Goal: Information Seeking & Learning: Learn about a topic

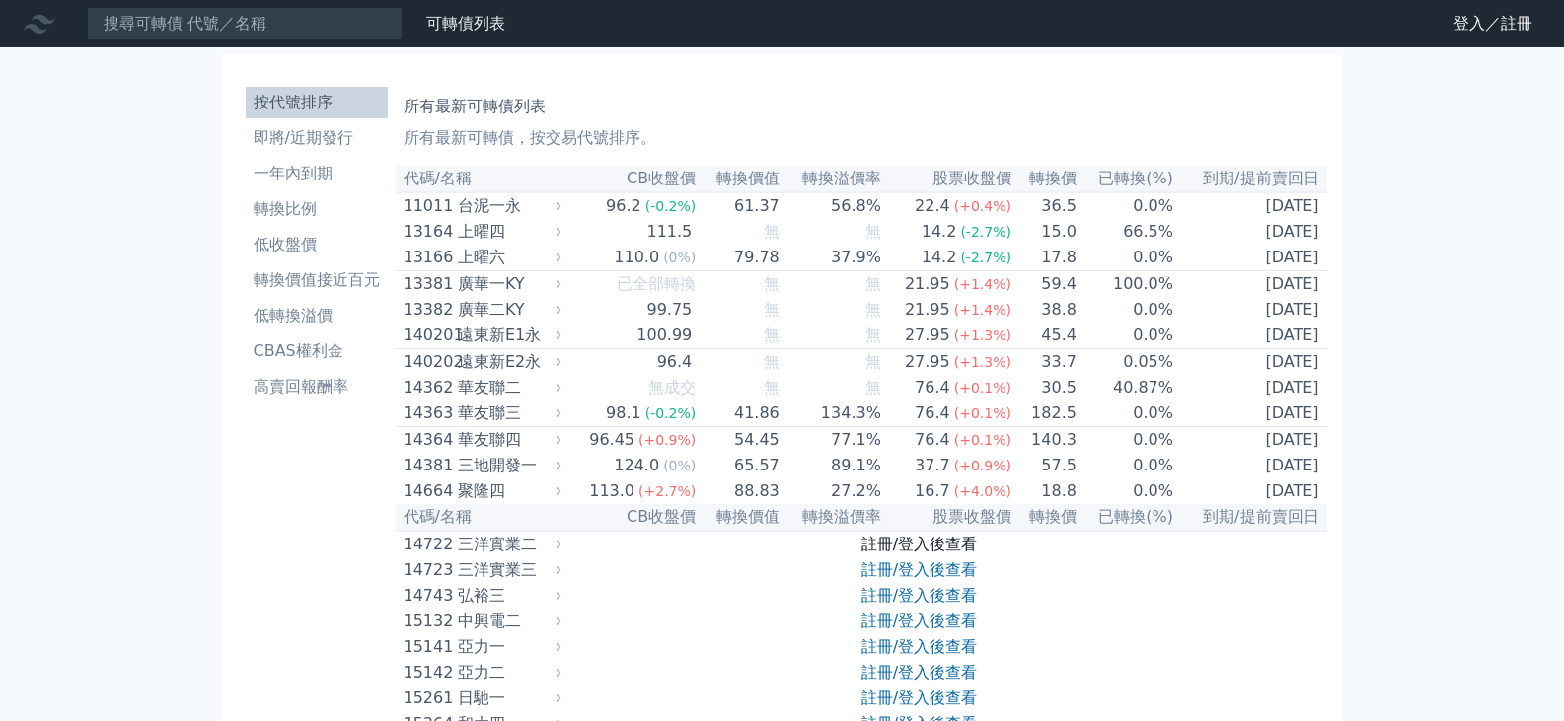
click at [893, 538] on link "註冊/登入後查看" at bounding box center [919, 544] width 115 height 19
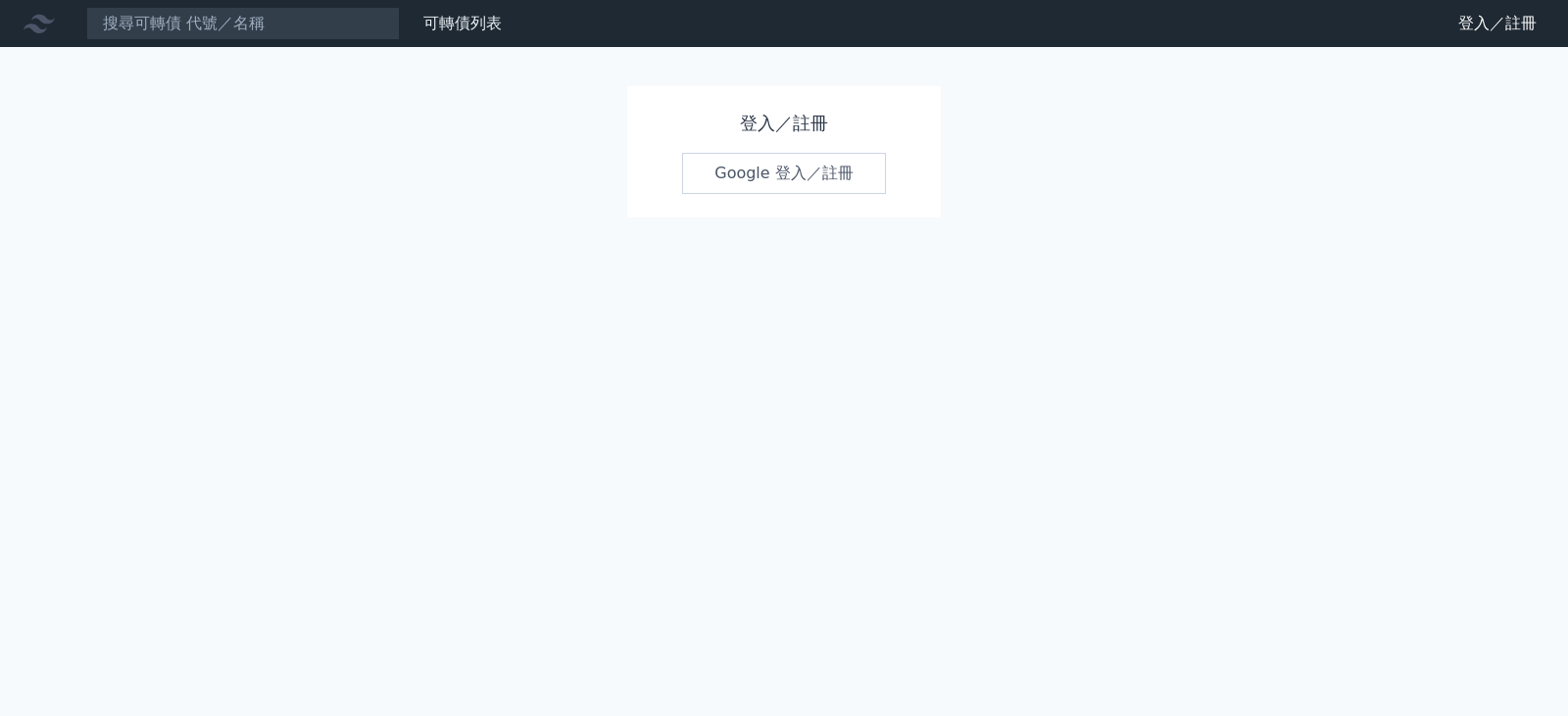
click at [791, 179] on link "Google 登入／註冊" at bounding box center [784, 173] width 204 height 41
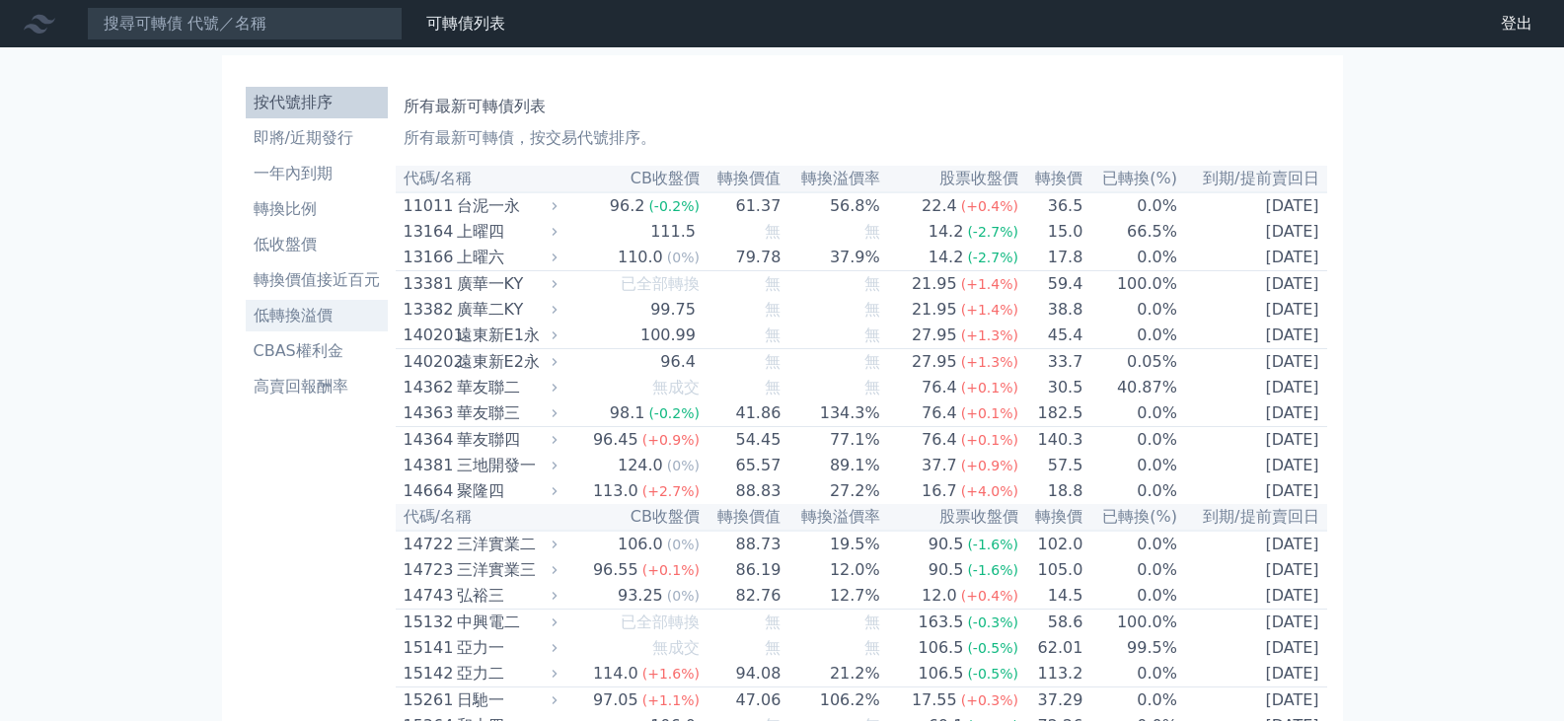
click at [321, 309] on li "低轉換溢價" at bounding box center [317, 316] width 142 height 24
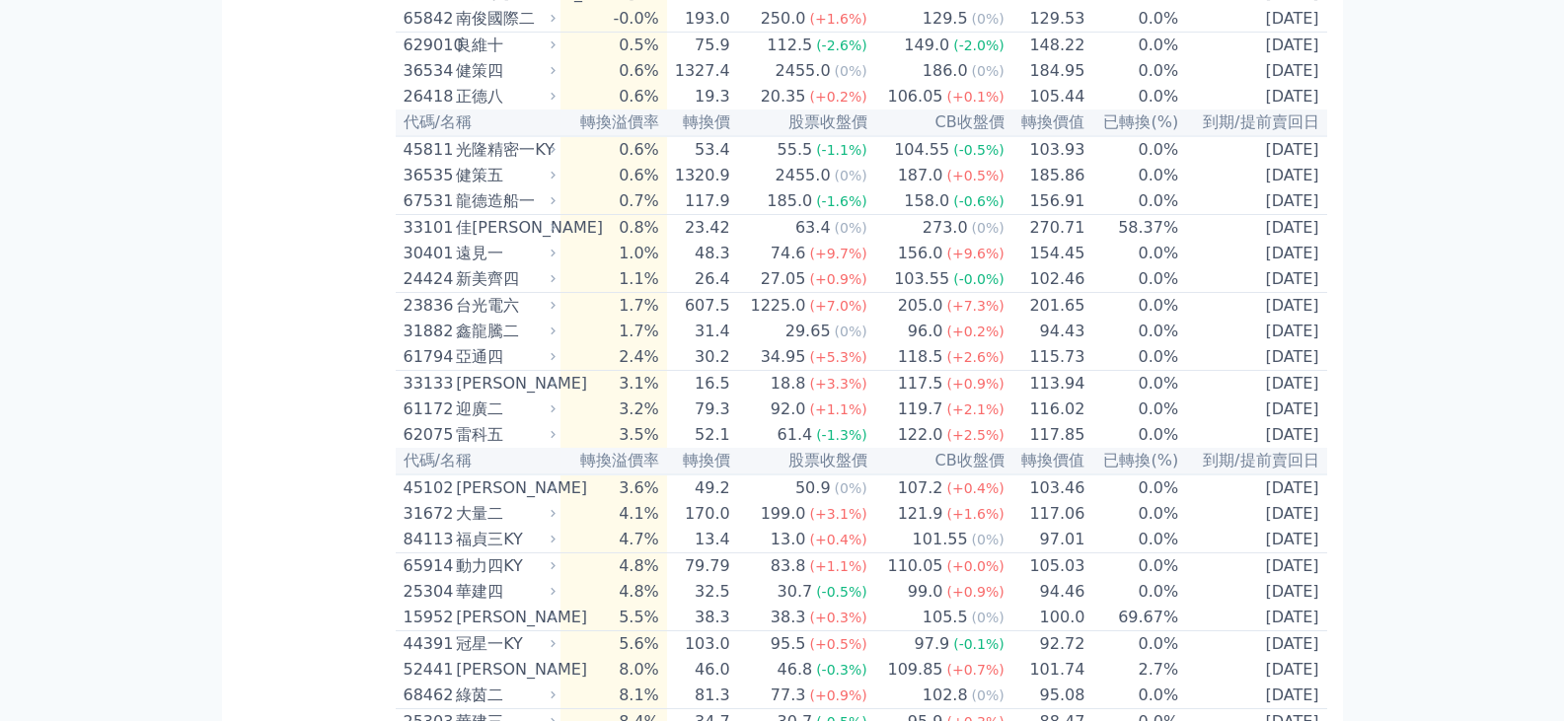
scroll to position [493, 0]
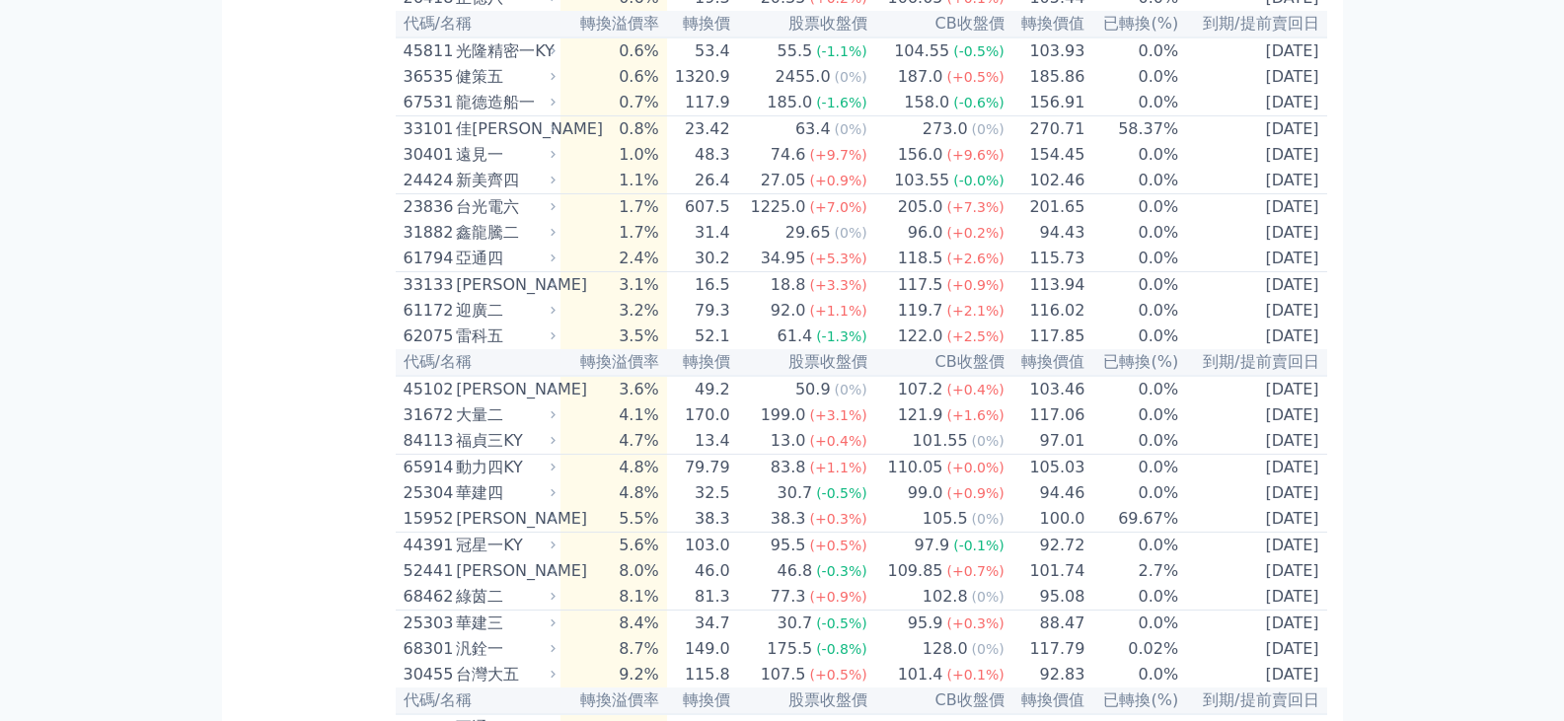
click at [501, 465] on div "動力四KY" at bounding box center [504, 468] width 96 height 24
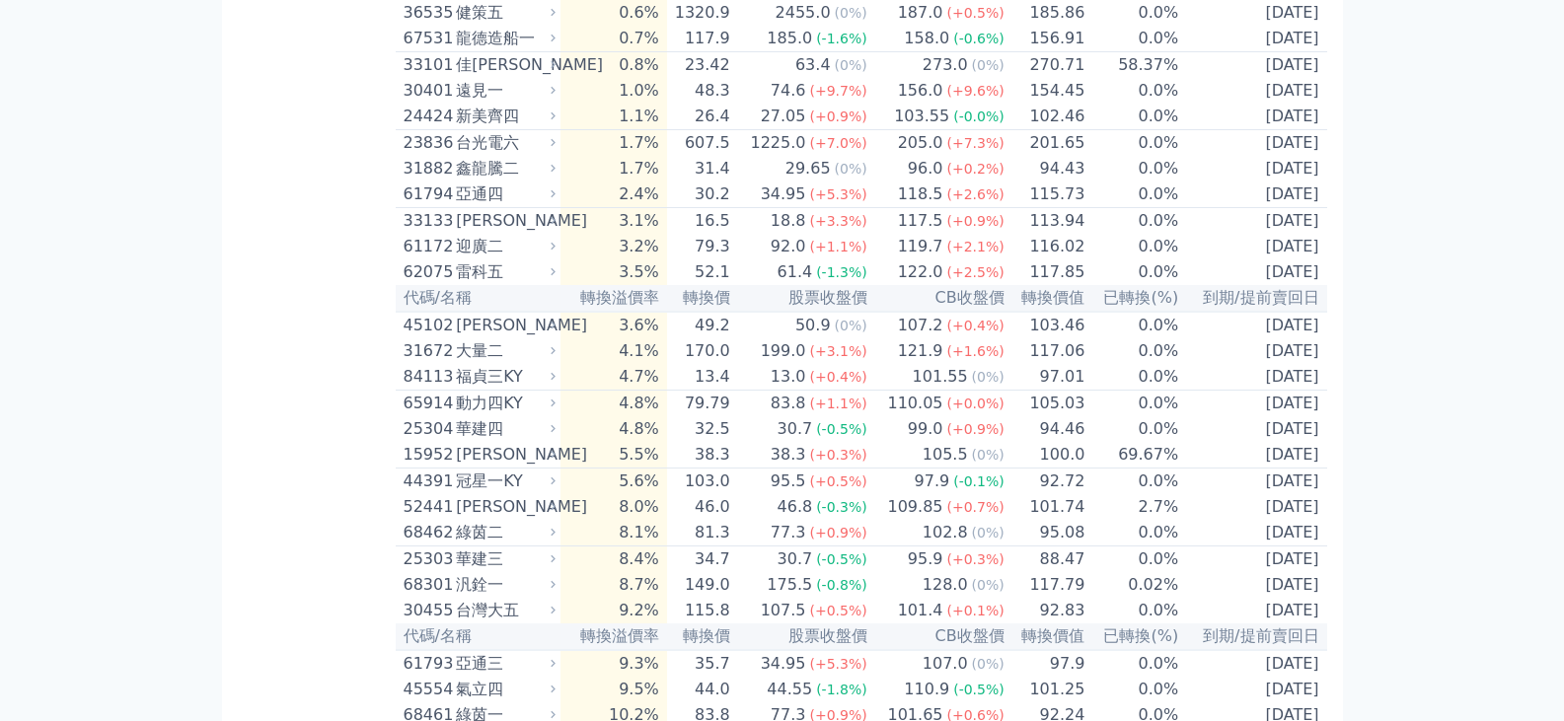
scroll to position [592, 0]
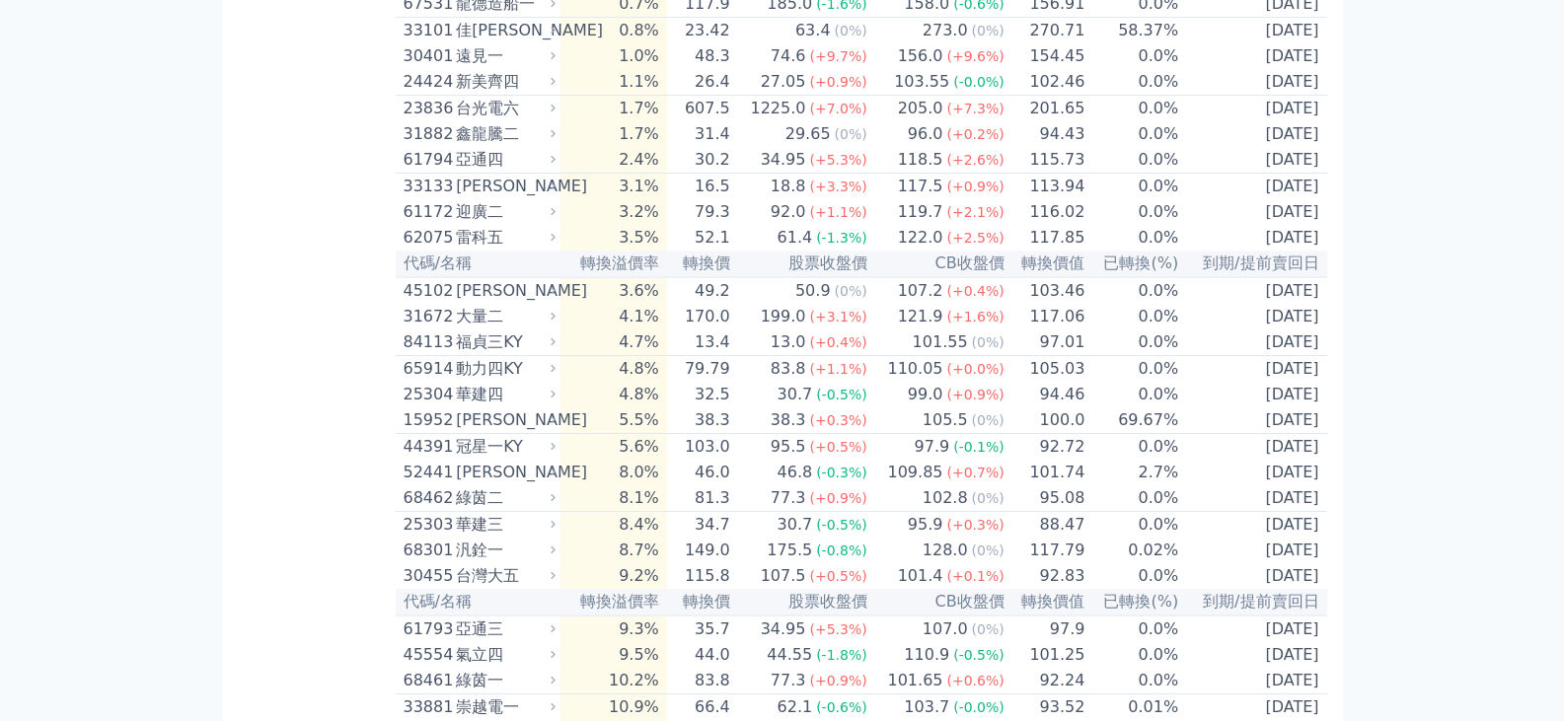
click at [486, 315] on div "大量二" at bounding box center [504, 317] width 96 height 24
click at [426, 311] on div "31672" at bounding box center [428, 317] width 48 height 24
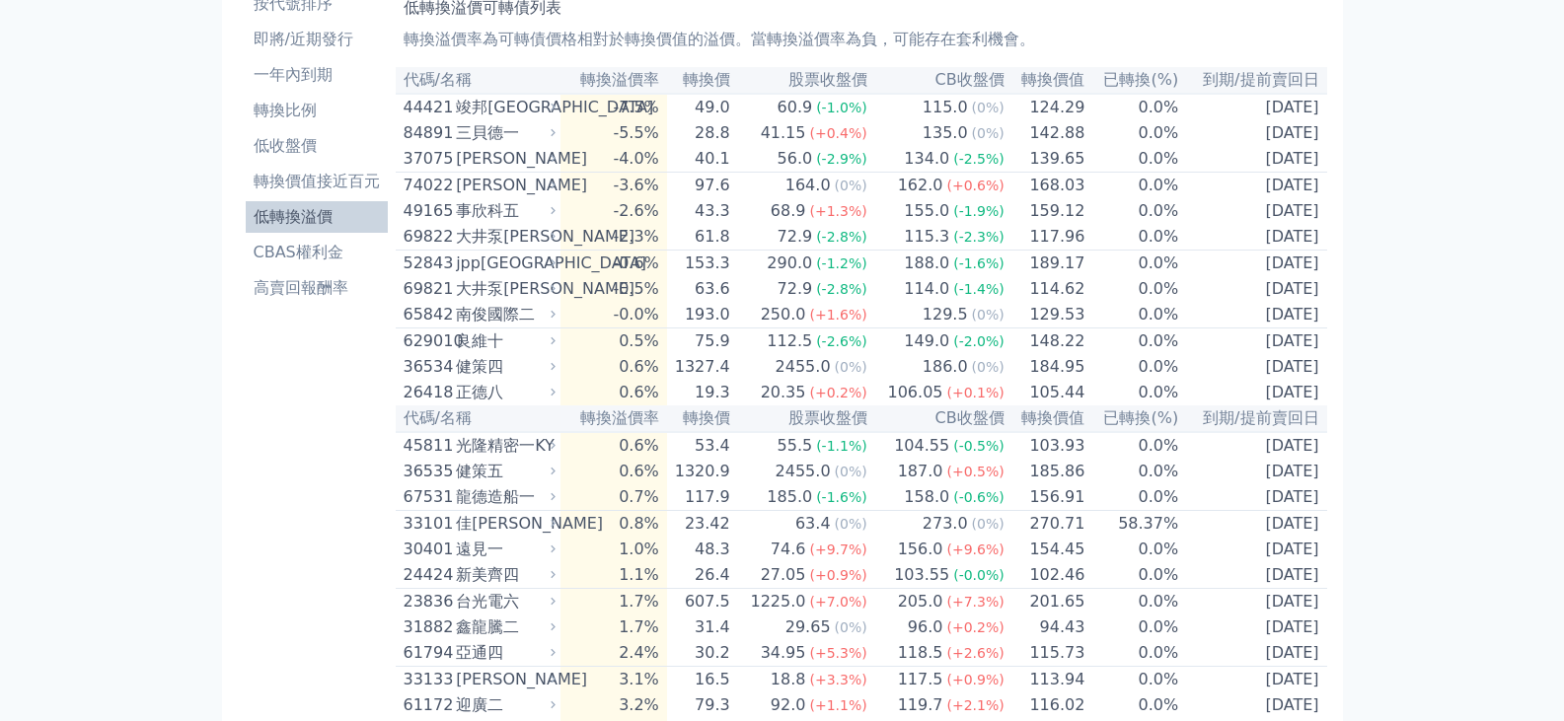
scroll to position [197, 0]
